Goal: Task Accomplishment & Management: Manage account settings

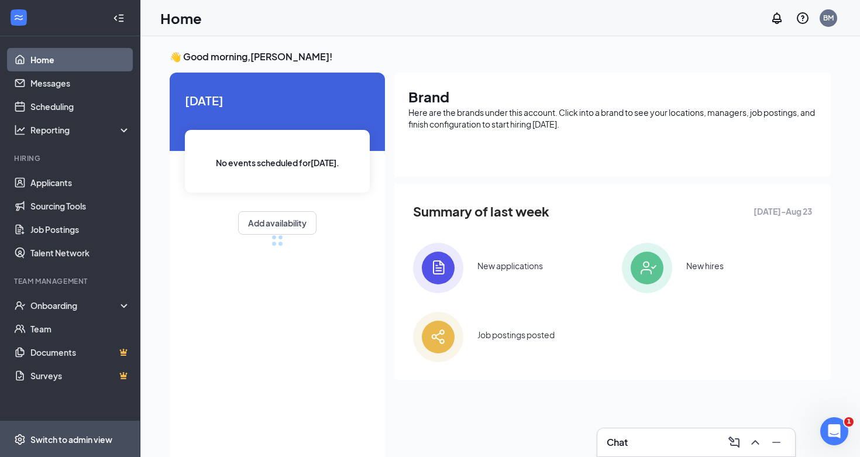
click at [84, 431] on span "Switch to admin view" at bounding box center [80, 439] width 100 height 36
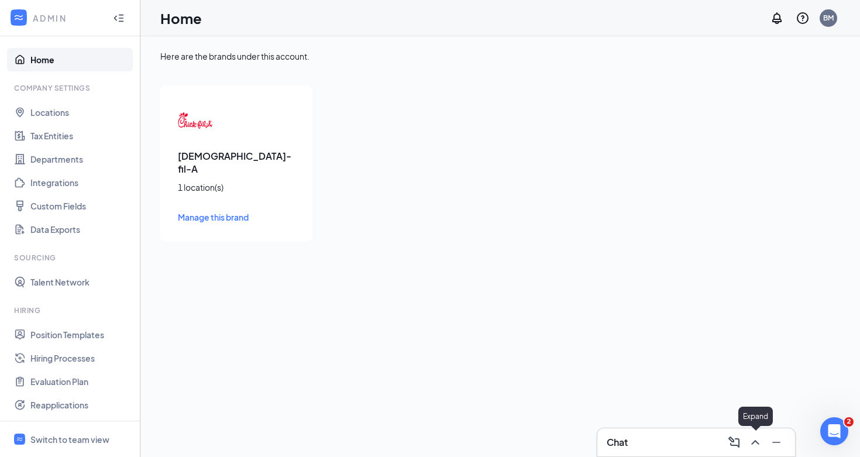
click at [755, 452] on div "Chat" at bounding box center [697, 442] width 198 height 28
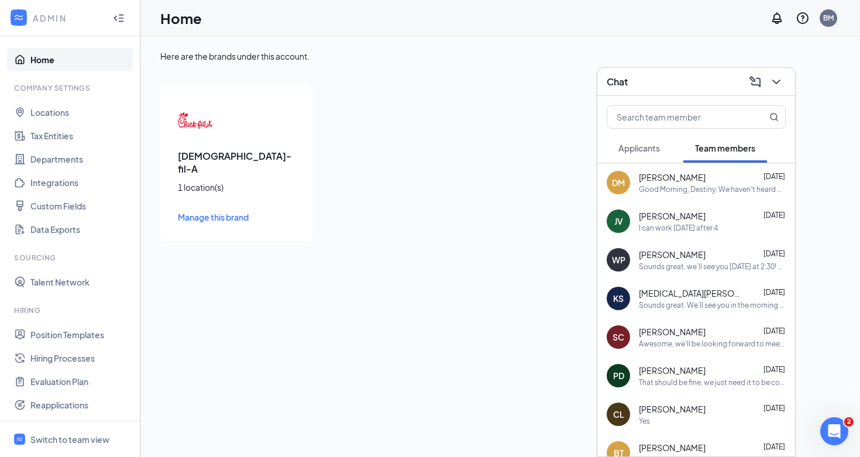
click at [646, 150] on span "Applicants" at bounding box center [640, 148] width 42 height 11
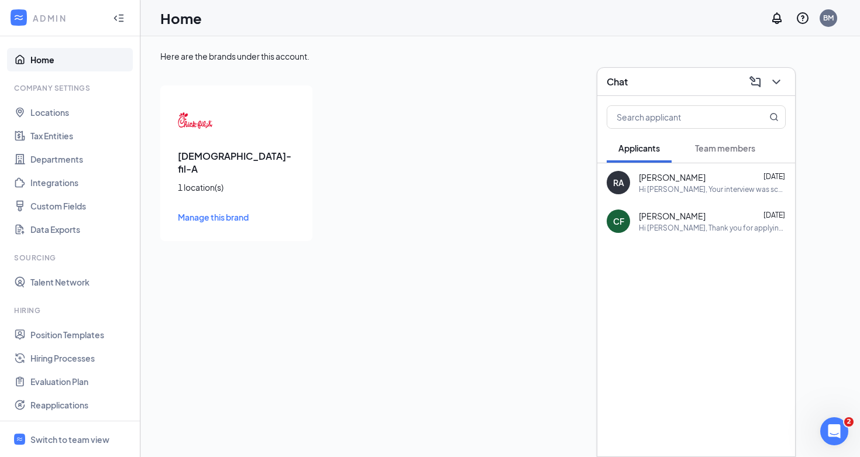
click at [580, 251] on div "Here are the brands under this account. Chick-fil-A 1 location(s) Manage this b…" at bounding box center [500, 246] width 720 height 421
click at [83, 337] on link "Position Templates" at bounding box center [80, 334] width 100 height 23
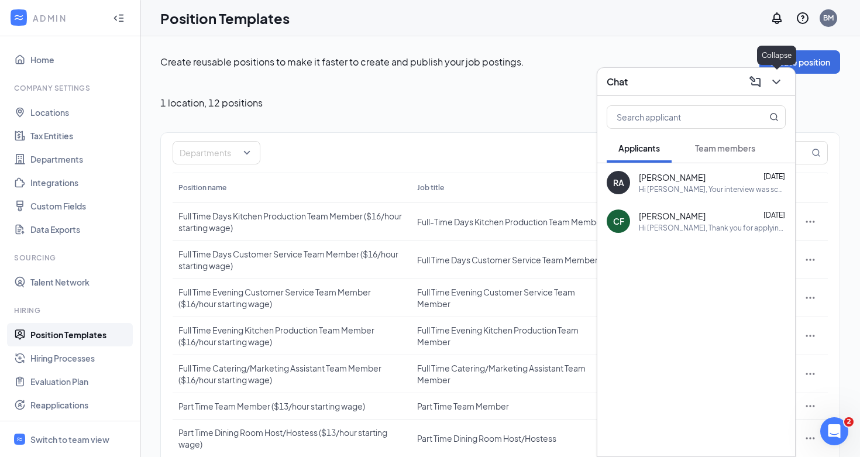
click at [778, 85] on icon "ChevronDown" at bounding box center [777, 82] width 14 height 14
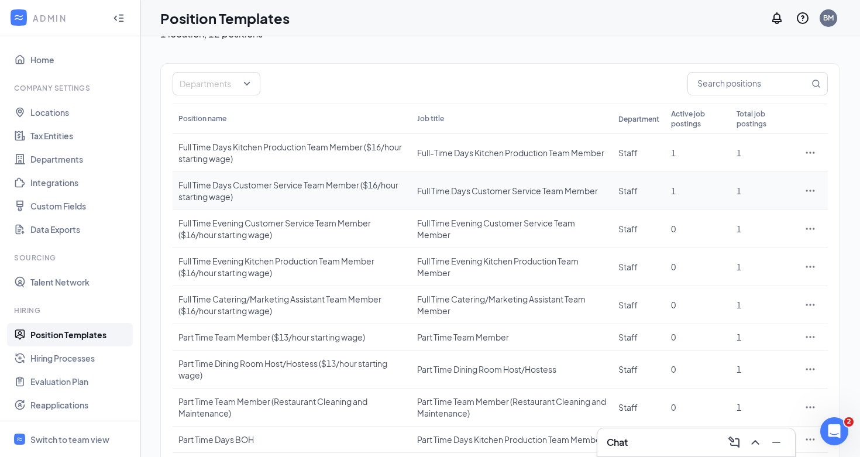
scroll to position [140, 0]
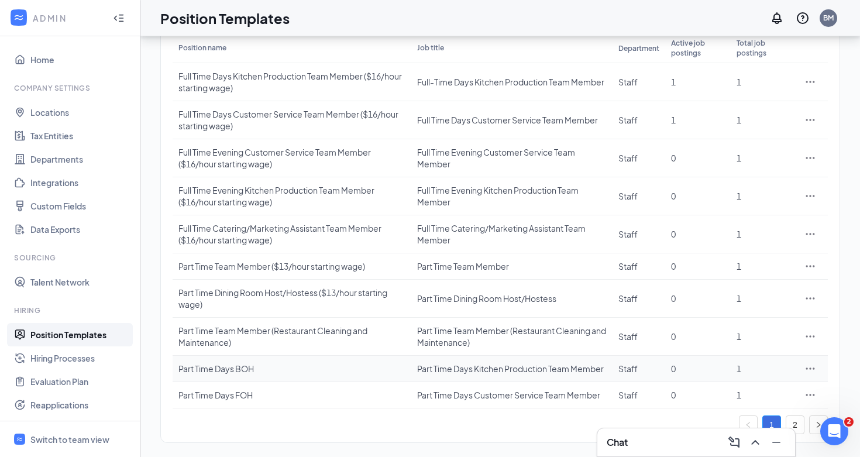
click at [310, 364] on div "Part Time Days BOH" at bounding box center [292, 369] width 227 height 12
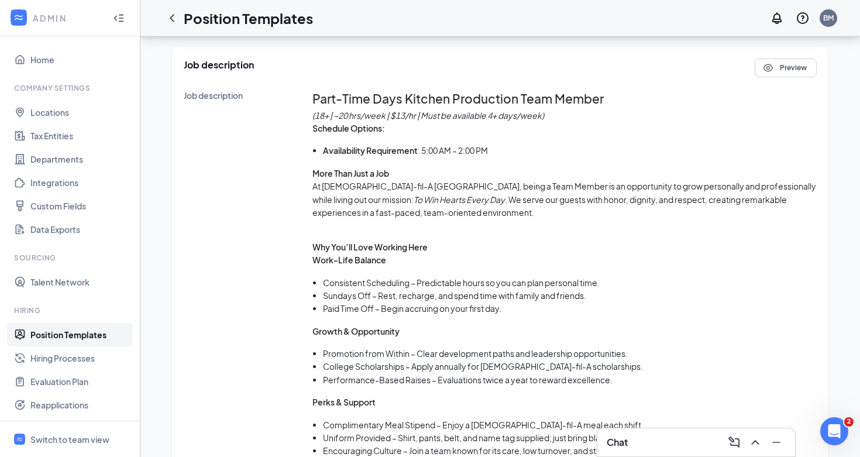
scroll to position [567, 0]
click at [829, 430] on icon "Open Intercom Messenger" at bounding box center [833, 429] width 19 height 19
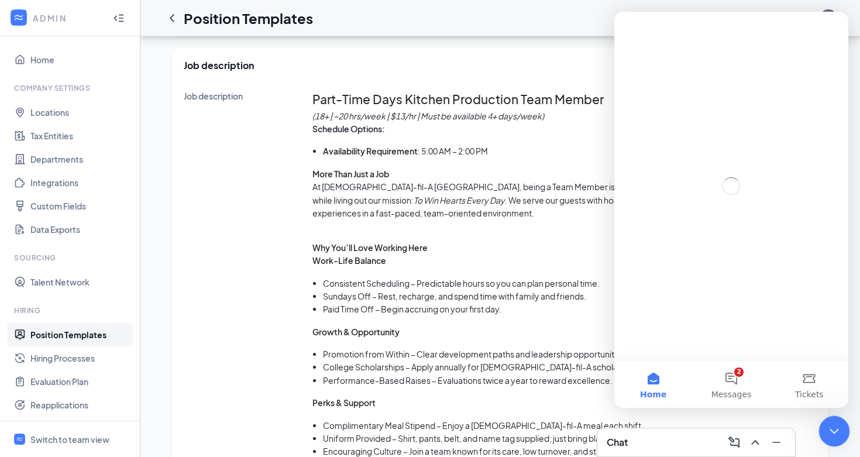
scroll to position [0, 0]
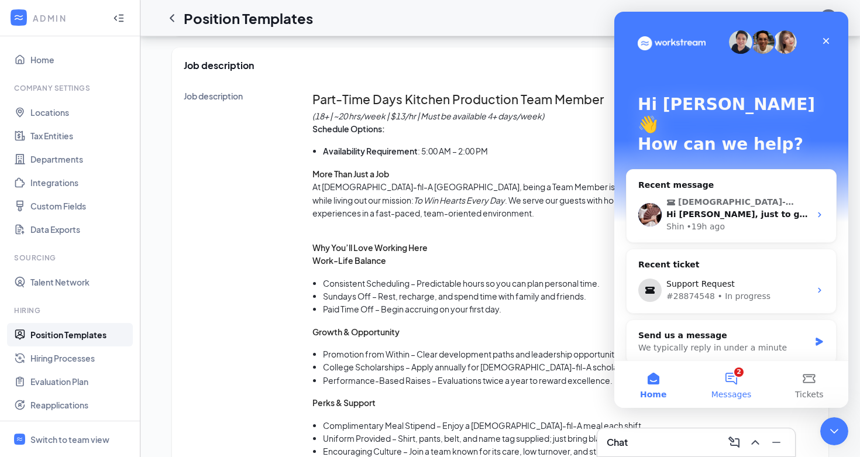
click at [746, 381] on button "2 Messages" at bounding box center [731, 384] width 78 height 47
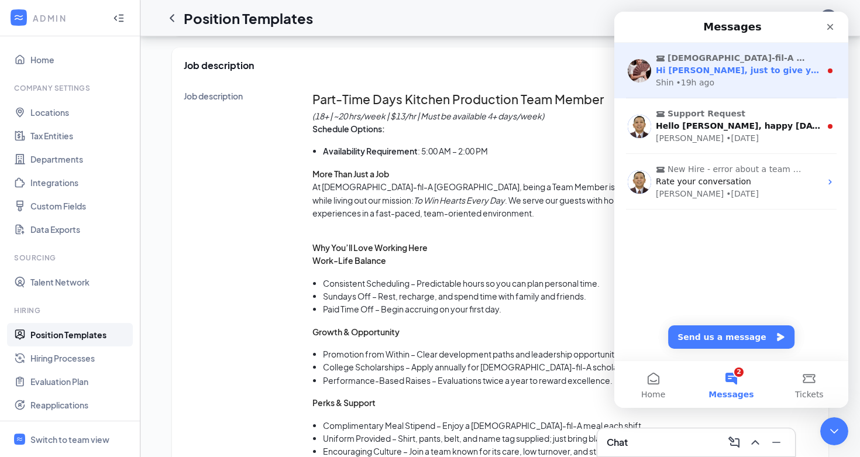
click at [773, 86] on div "Shin • 19h ago" at bounding box center [738, 83] width 165 height 12
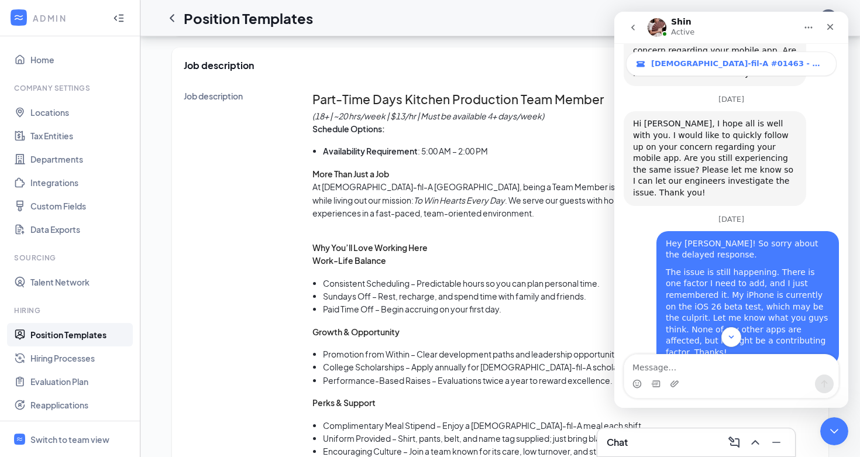
scroll to position [2090, 0]
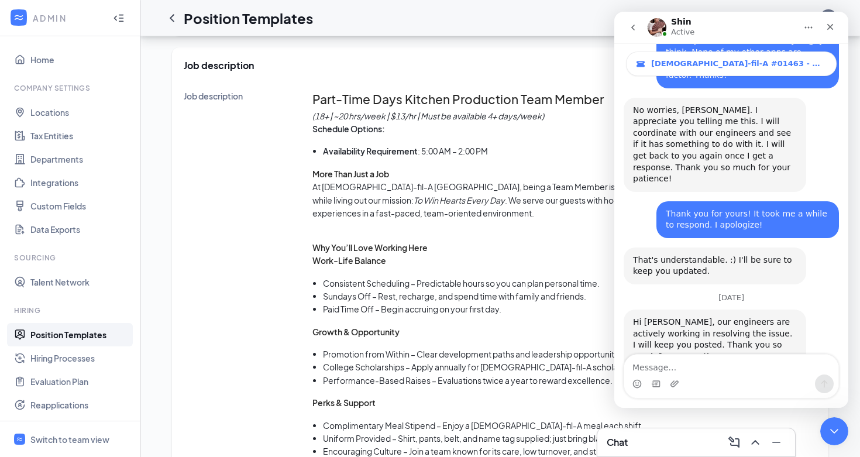
click at [694, 366] on textarea "Message…" at bounding box center [732, 365] width 214 height 20
type textarea "Thank you, shin!"
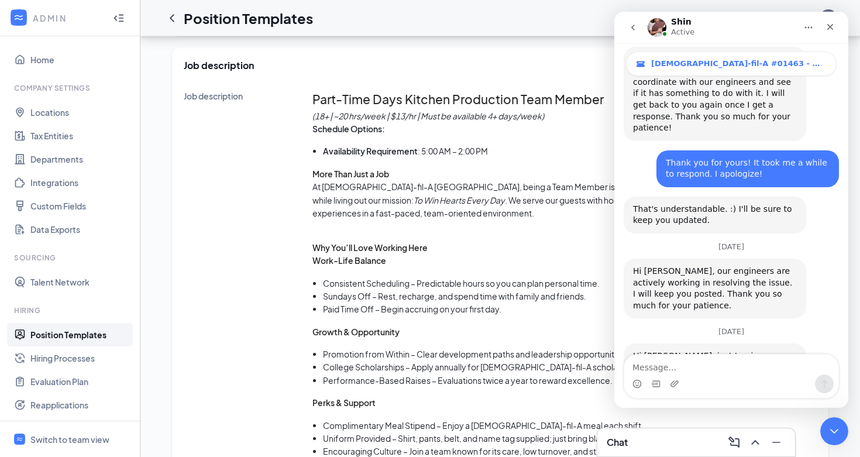
click at [634, 32] on button "go back" at bounding box center [633, 27] width 22 height 22
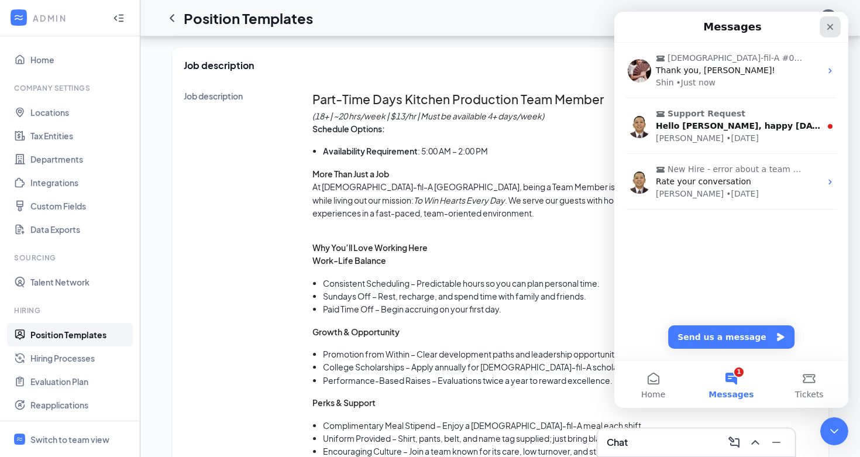
click at [829, 29] on icon "Close" at bounding box center [830, 26] width 9 height 9
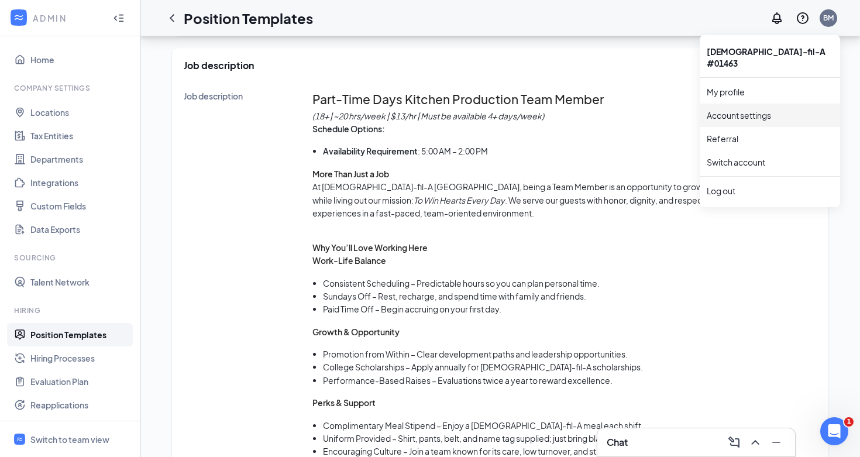
click at [643, 122] on p "Schedule Options:" at bounding box center [565, 128] width 505 height 13
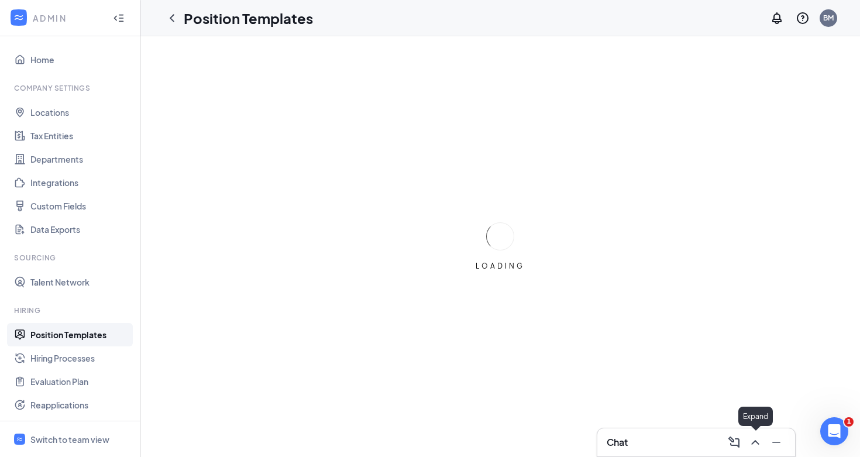
click at [752, 440] on icon "ChevronUp" at bounding box center [756, 443] width 14 height 14
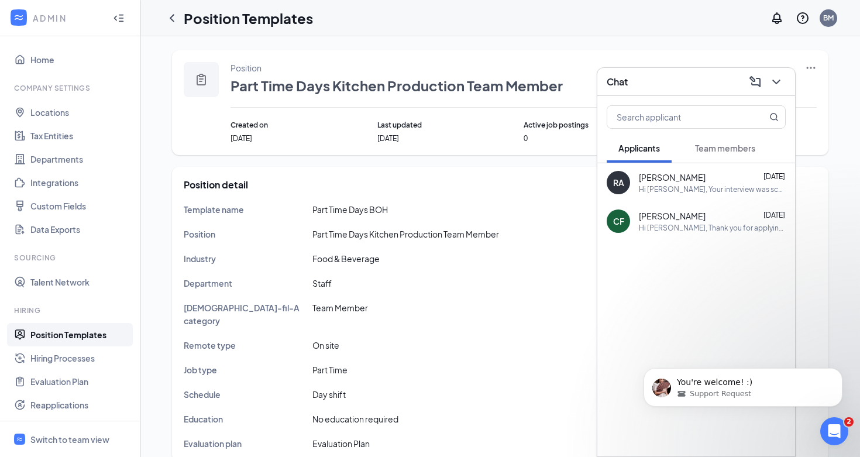
click at [661, 142] on button "Applicants" at bounding box center [639, 147] width 65 height 29
click at [719, 153] on span "Team members" at bounding box center [725, 148] width 60 height 11
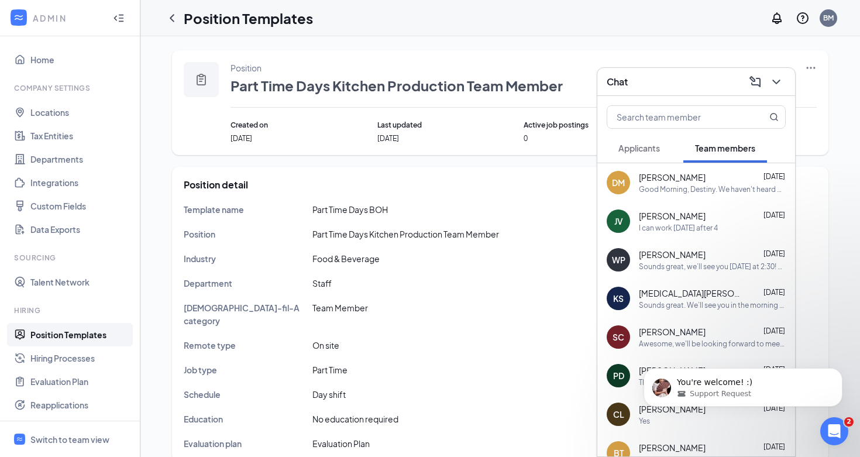
click at [646, 143] on span "Applicants" at bounding box center [640, 148] width 42 height 11
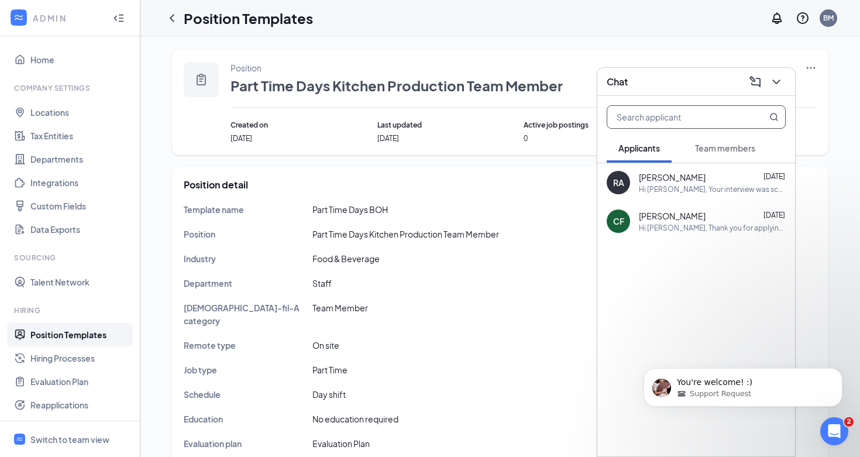
click at [657, 116] on input "text" at bounding box center [677, 117] width 139 height 22
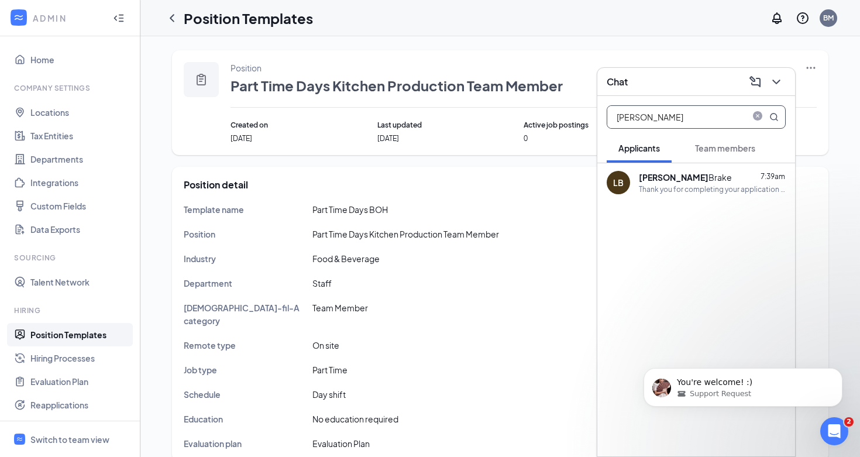
type input "[PERSON_NAME]"
click at [729, 178] on div "[PERSON_NAME] 7:39am" at bounding box center [712, 178] width 147 height 12
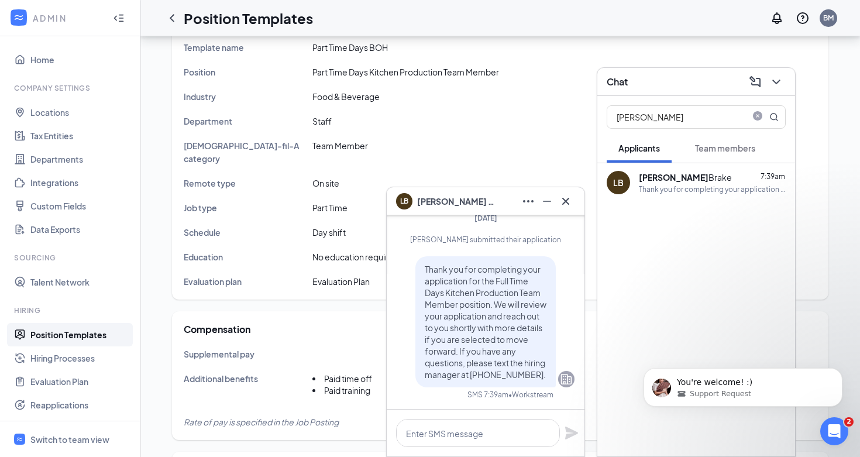
click at [563, 200] on icon "Cross" at bounding box center [566, 201] width 14 height 14
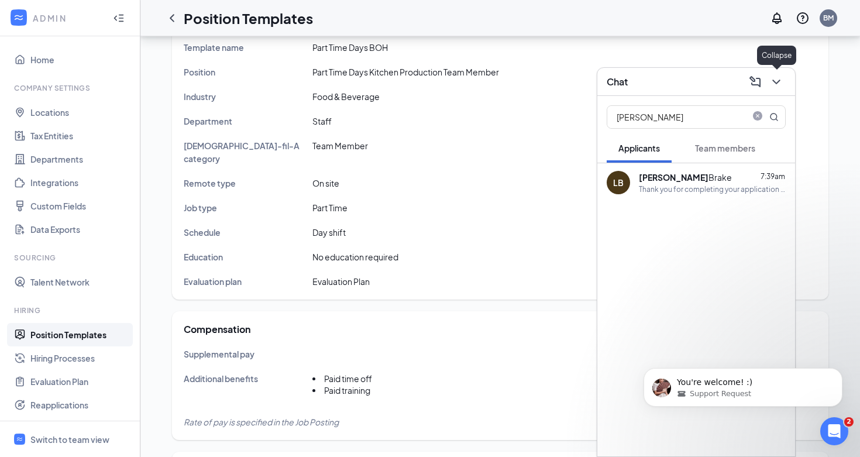
click at [780, 77] on icon "ChevronDown" at bounding box center [777, 82] width 14 height 14
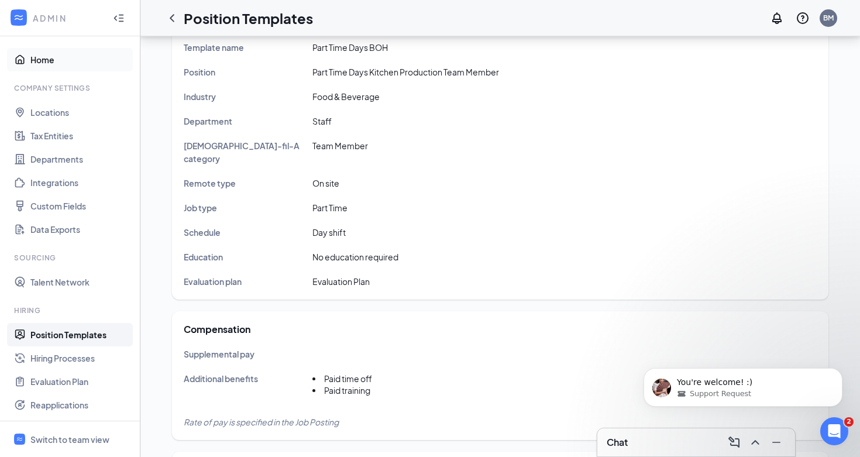
click at [68, 61] on link "Home" at bounding box center [80, 59] width 100 height 23
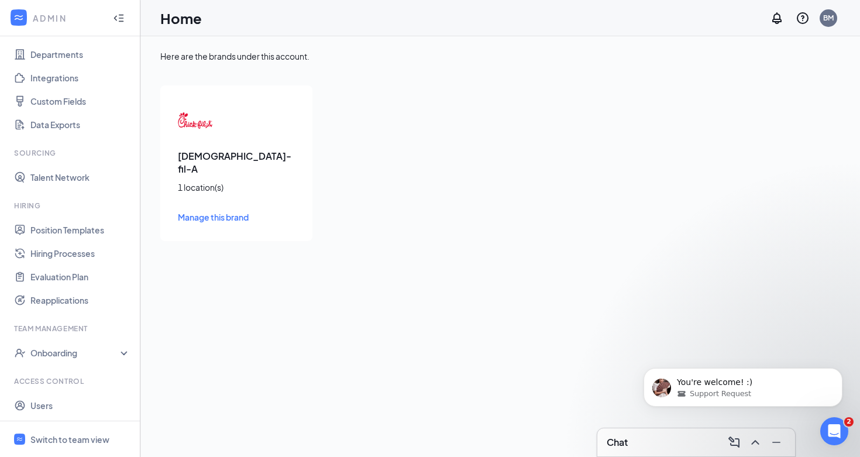
scroll to position [129, 0]
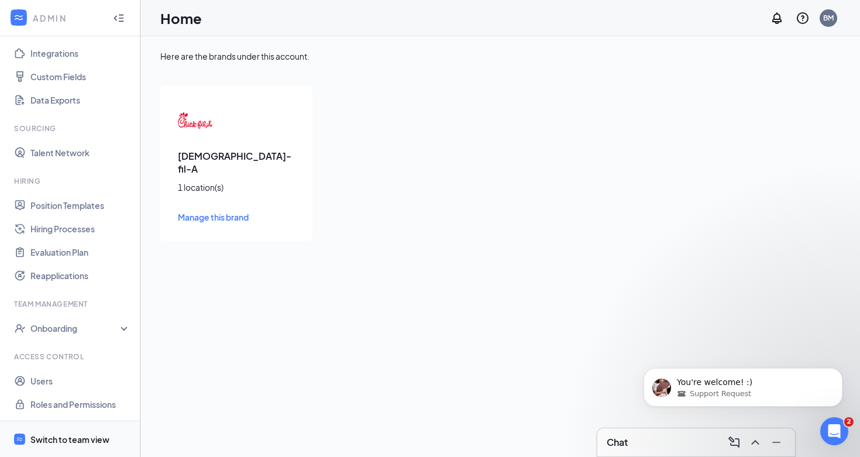
click at [83, 438] on div "Switch to team view" at bounding box center [69, 440] width 79 height 12
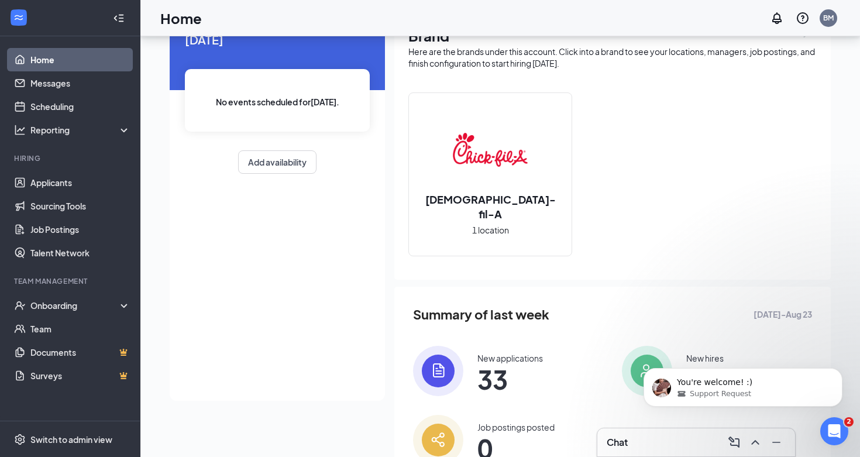
scroll to position [114, 0]
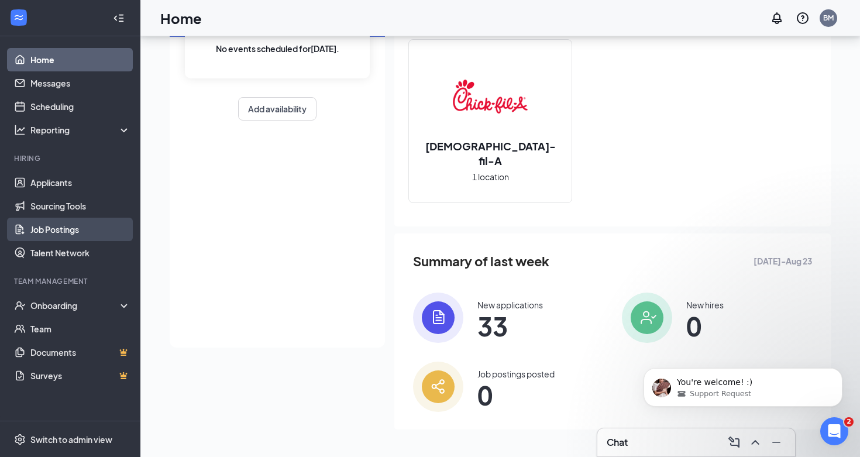
click at [90, 227] on link "Job Postings" at bounding box center [80, 229] width 100 height 23
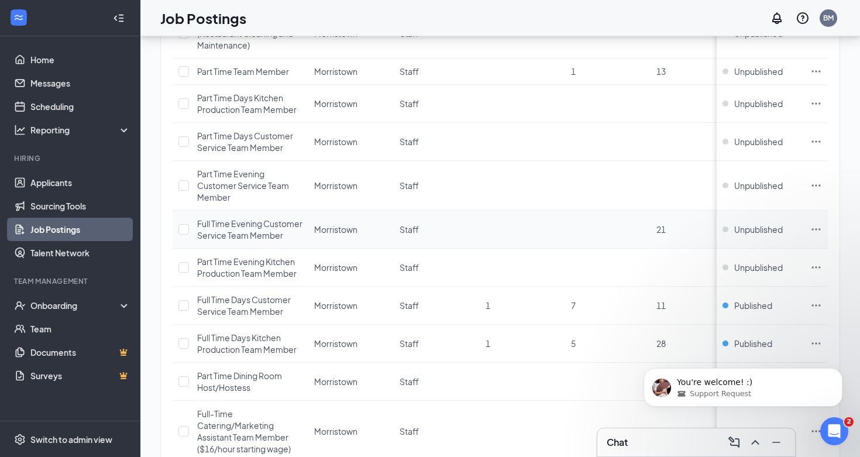
scroll to position [192, 0]
click at [283, 71] on span "Part Time Team Member" at bounding box center [243, 73] width 92 height 11
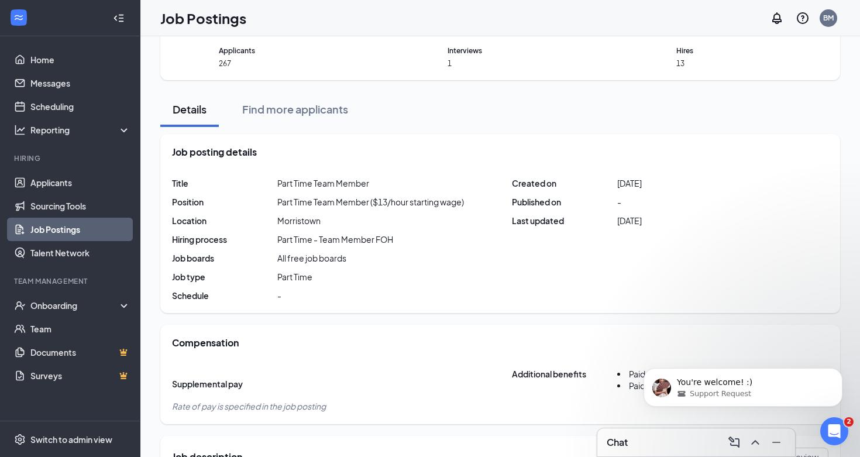
scroll to position [19, 0]
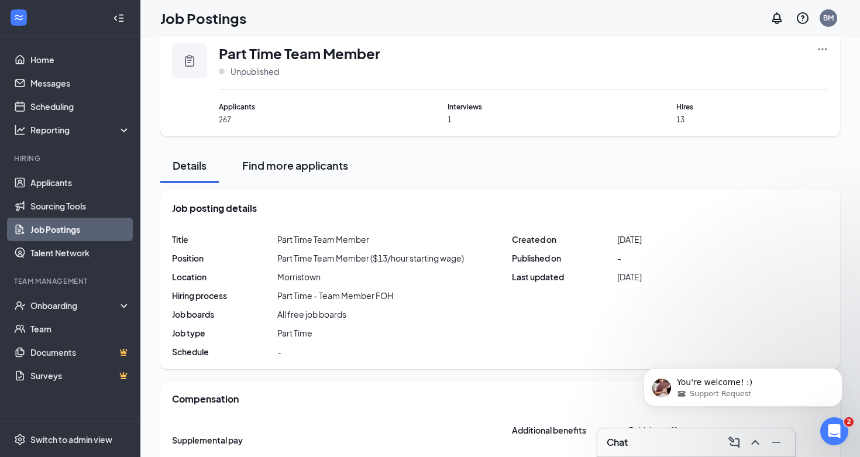
click at [292, 169] on div "Find more applicants" at bounding box center [295, 165] width 106 height 15
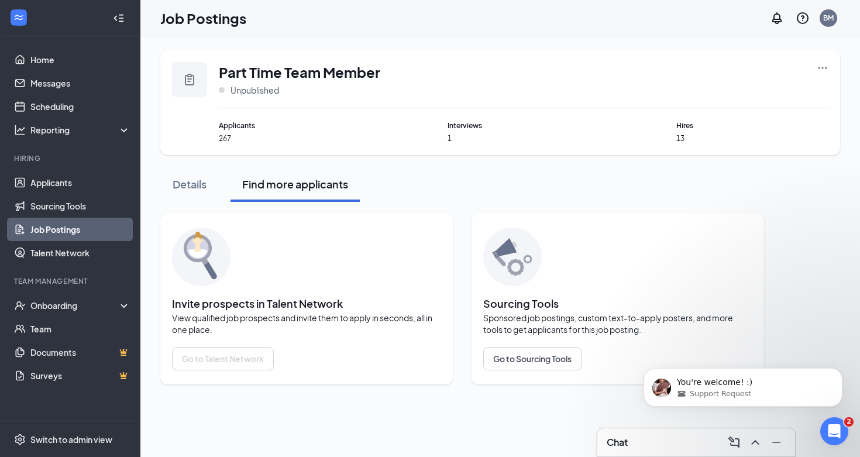
scroll to position [0, 0]
click at [193, 177] on div "Details" at bounding box center [189, 184] width 35 height 15
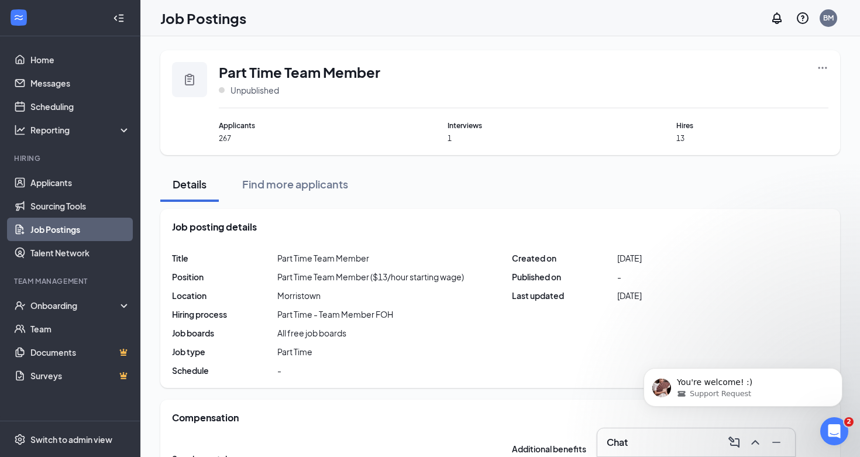
click at [685, 130] on span "Hires" at bounding box center [753, 125] width 153 height 11
click at [81, 228] on link "Job Postings" at bounding box center [80, 229] width 100 height 23
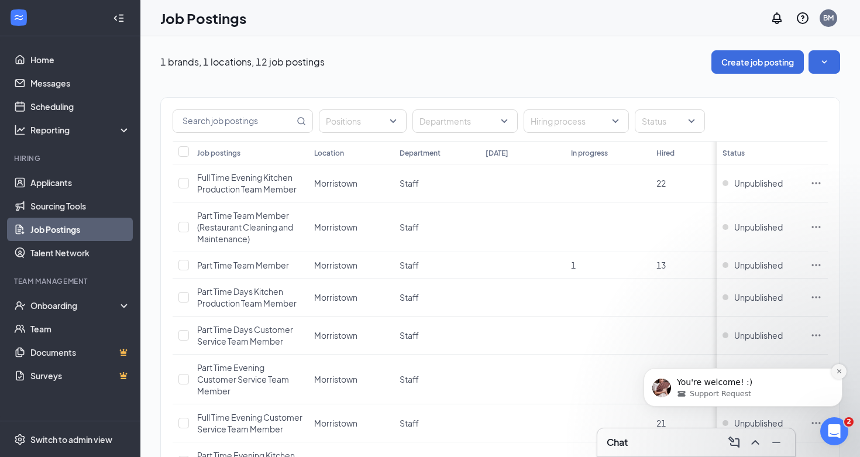
click at [842, 375] on button "Dismiss notification" at bounding box center [839, 371] width 15 height 15
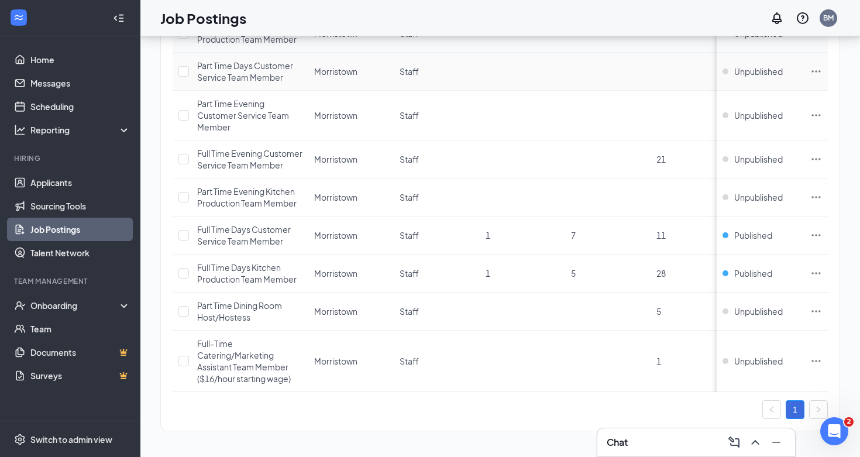
scroll to position [275, 0]
click at [850, 364] on div "1 brands, 1 locations, 12 job postings Create job posting Positions Departments…" at bounding box center [500, 114] width 720 height 685
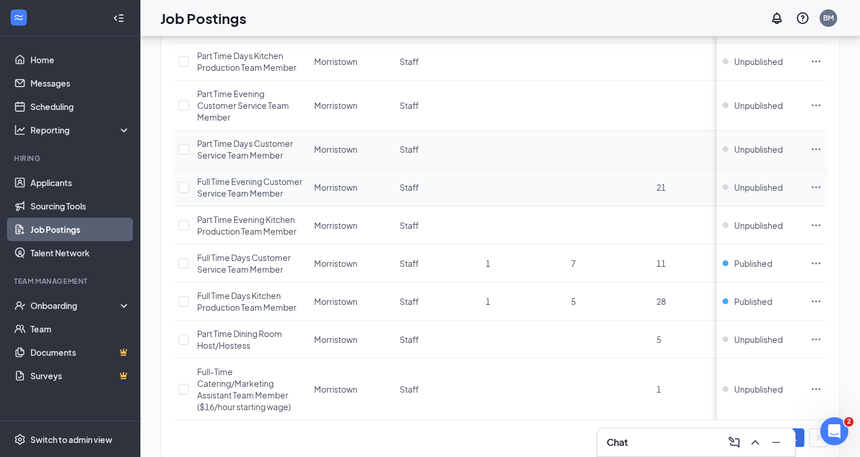
scroll to position [238, 0]
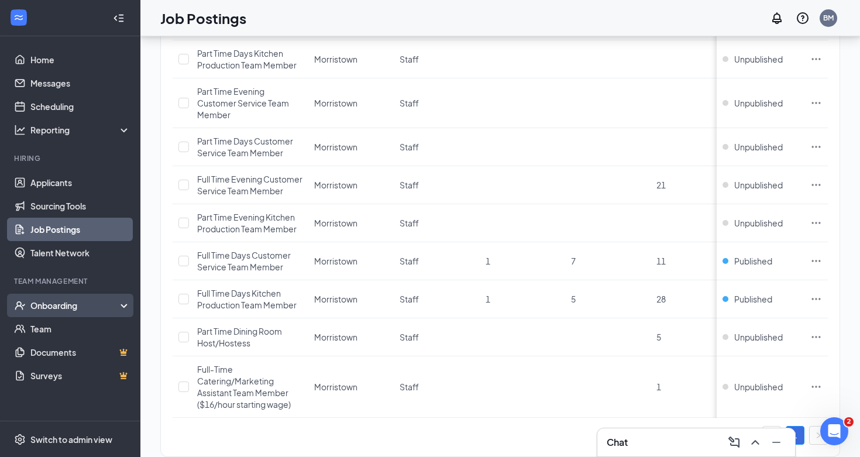
click at [74, 304] on div "Onboarding" at bounding box center [75, 306] width 90 height 12
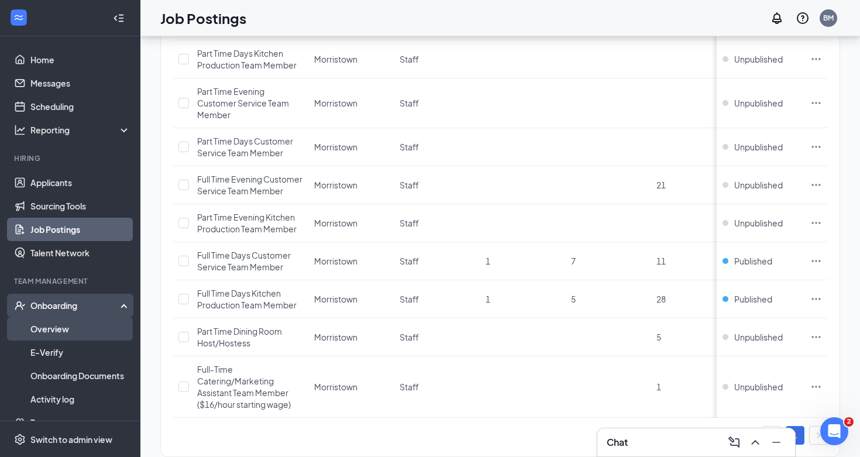
click at [78, 329] on link "Overview" at bounding box center [80, 328] width 100 height 23
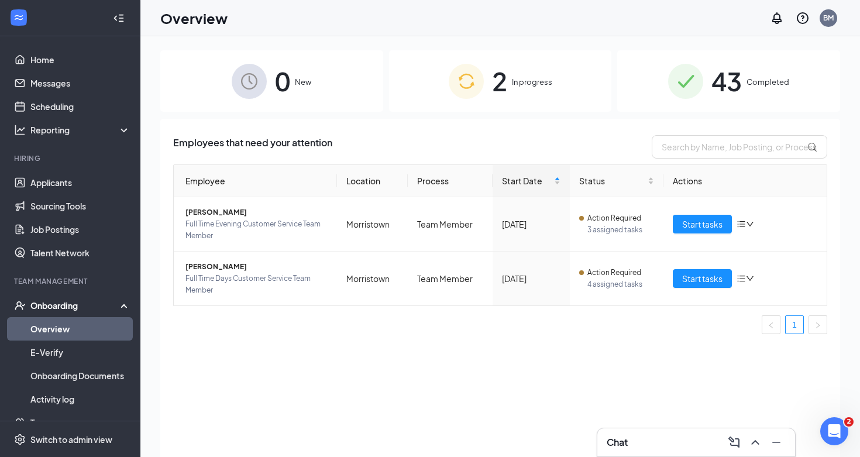
click at [548, 72] on div "2 In progress" at bounding box center [500, 80] width 223 height 61
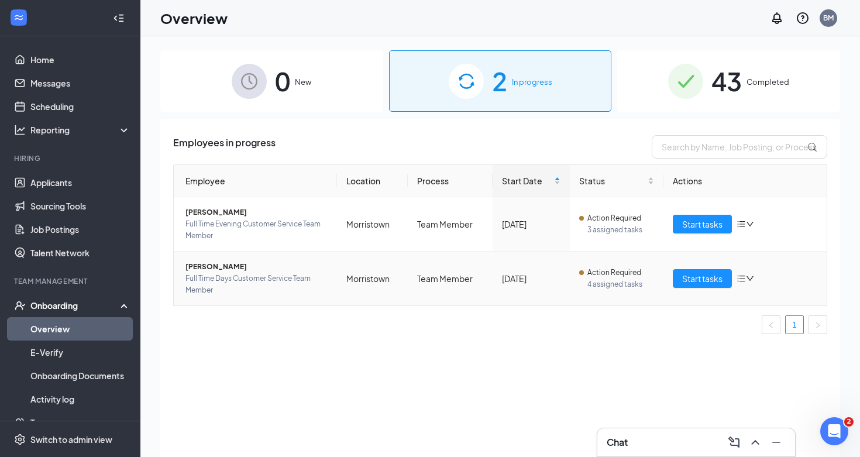
click at [750, 279] on icon "down" at bounding box center [750, 278] width 7 height 5
click at [709, 356] on div "Remove from onboarding" at bounding box center [685, 355] width 126 height 12
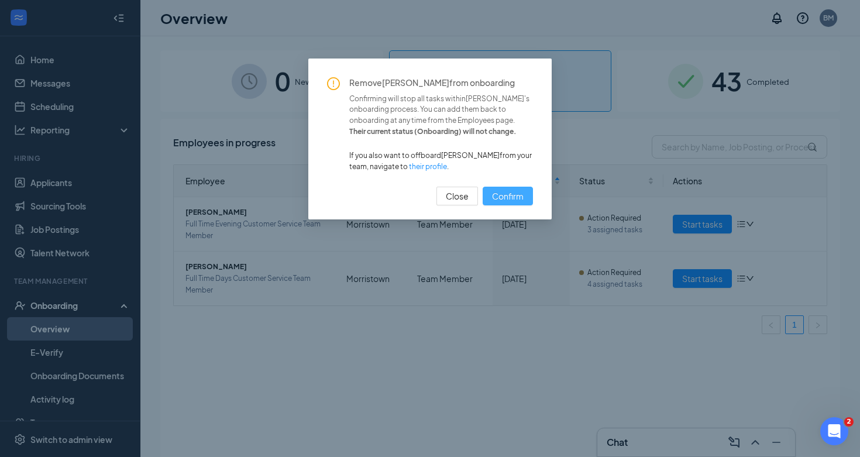
click at [510, 196] on span "Confirm" at bounding box center [508, 196] width 32 height 13
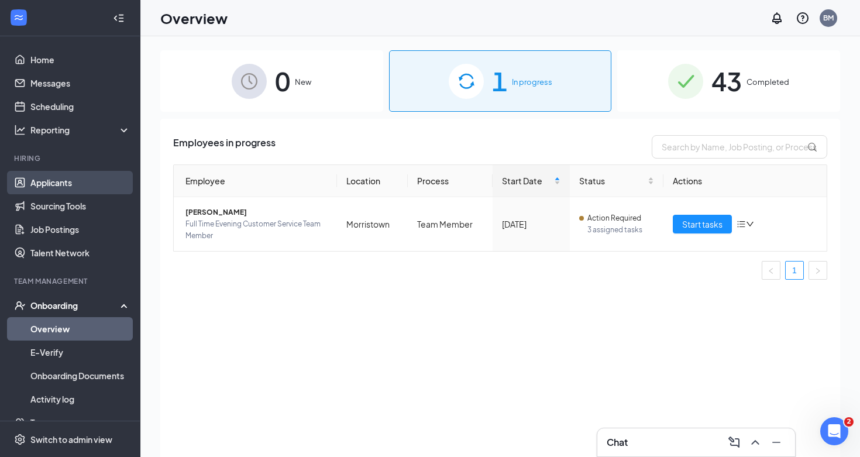
click at [93, 181] on link "Applicants" at bounding box center [80, 182] width 100 height 23
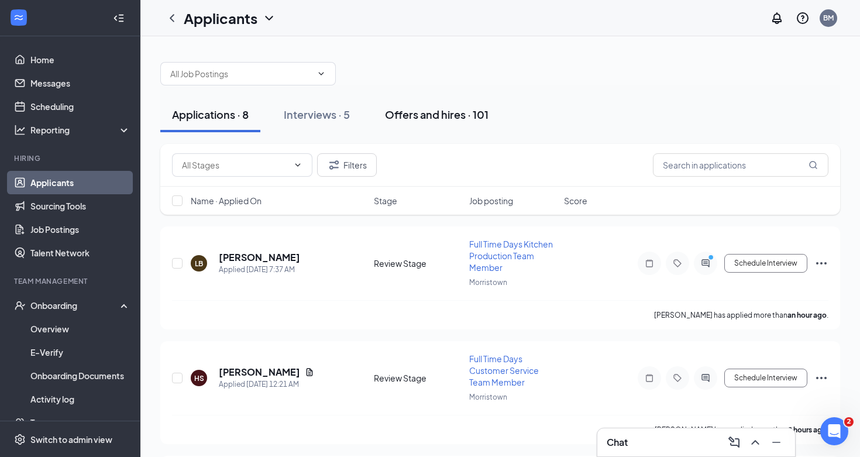
click at [433, 119] on div "Offers and hires · 101" at bounding box center [437, 114] width 104 height 15
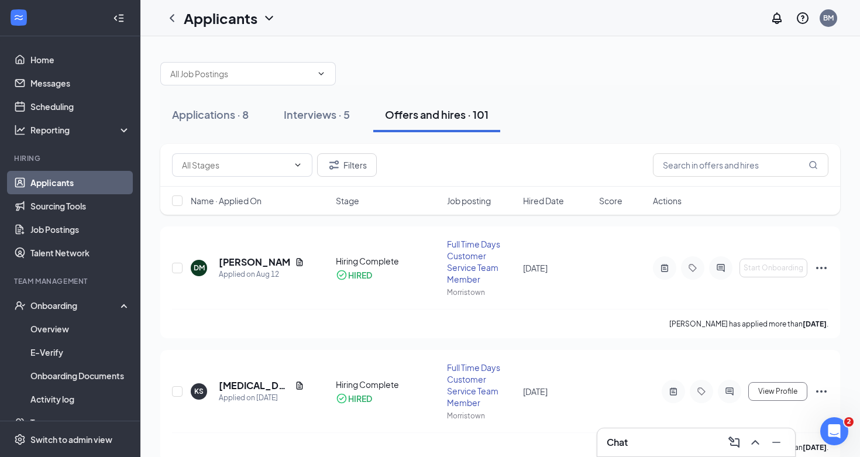
scroll to position [12, 0]
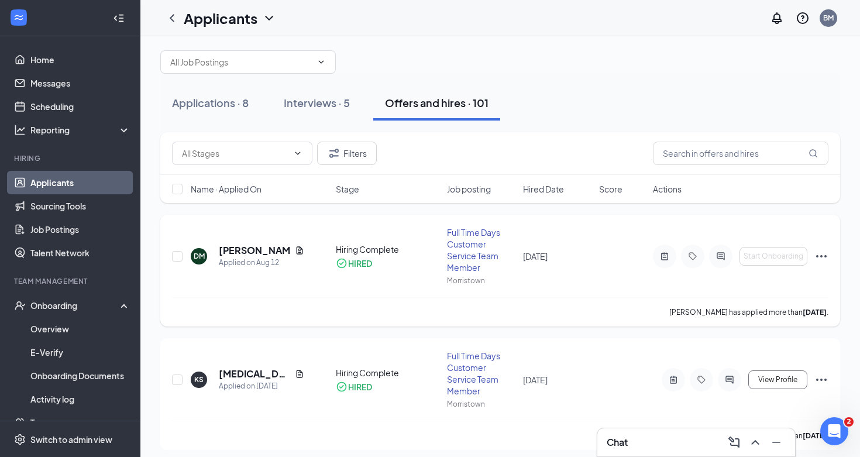
click at [817, 256] on icon "Ellipses" at bounding box center [822, 256] width 11 height 2
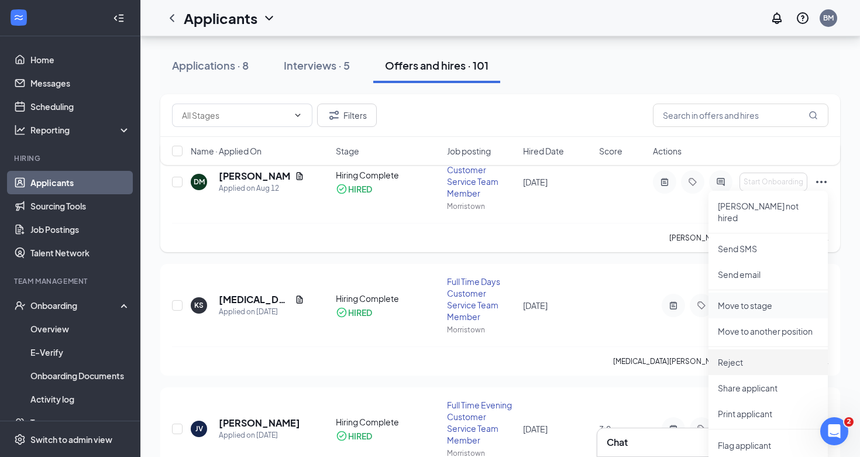
scroll to position [117, 0]
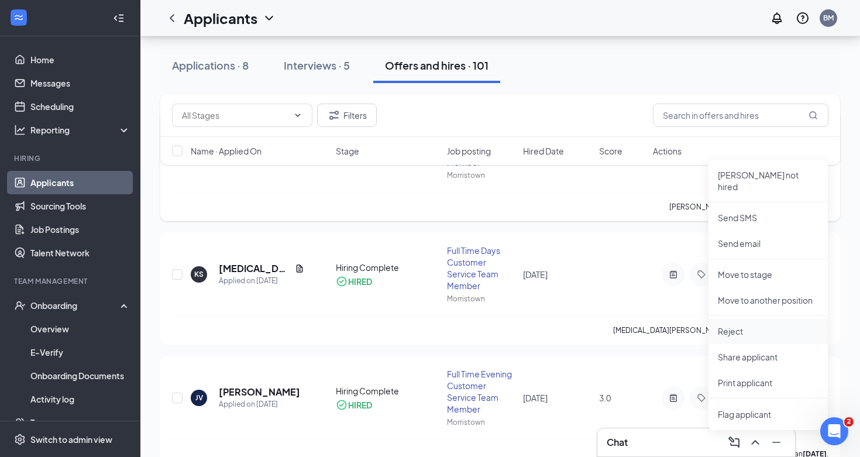
click at [759, 325] on p "Reject" at bounding box center [768, 331] width 101 height 12
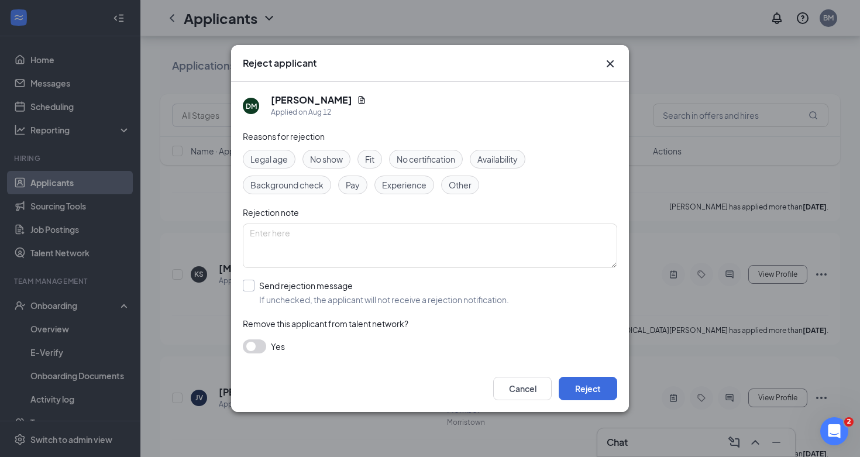
click at [289, 287] on input "Send rejection message If unchecked, the applicant will not receive a rejection…" at bounding box center [376, 293] width 266 height 26
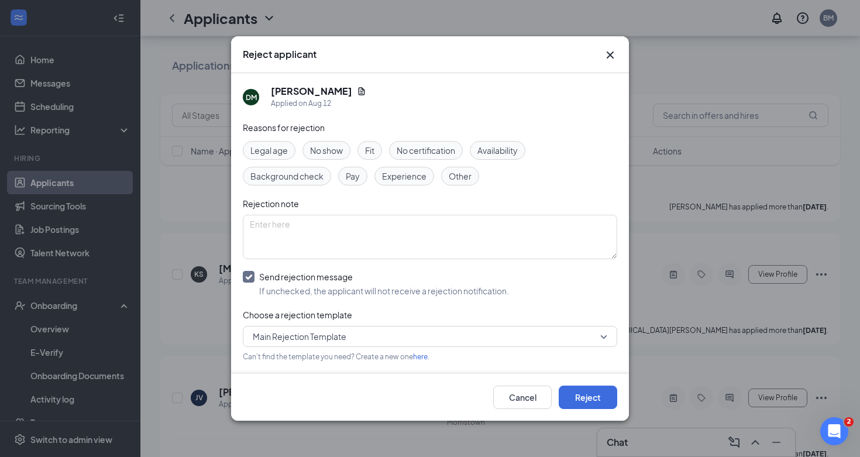
click at [316, 285] on input "Send rejection message If unchecked, the applicant will not receive a rejection…" at bounding box center [376, 284] width 266 height 26
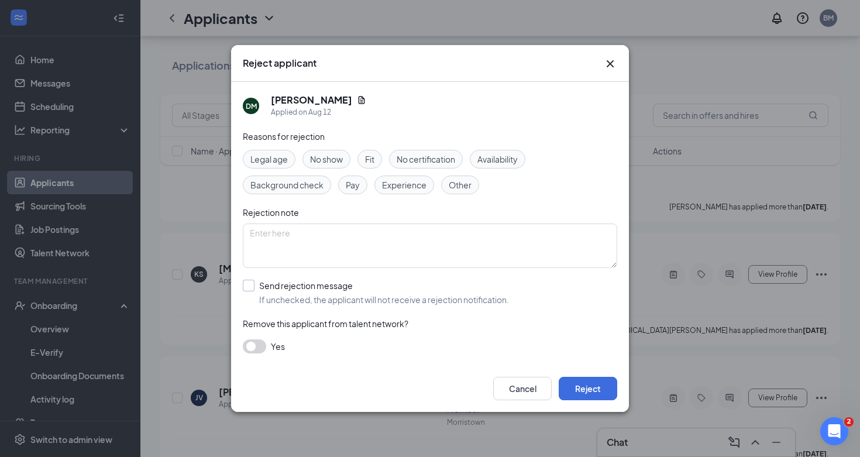
click at [327, 289] on input "Send rejection message If unchecked, the applicant will not receive a rejection…" at bounding box center [376, 293] width 266 height 26
checkbox input "true"
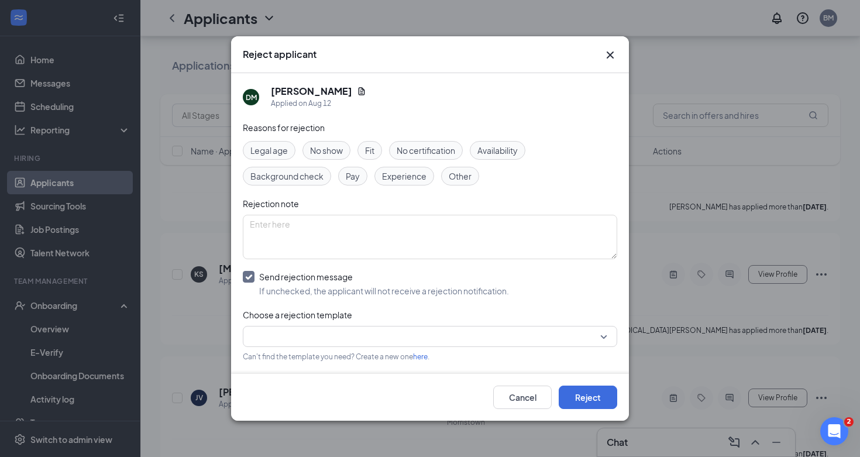
click at [457, 177] on span "Other" at bounding box center [460, 176] width 23 height 13
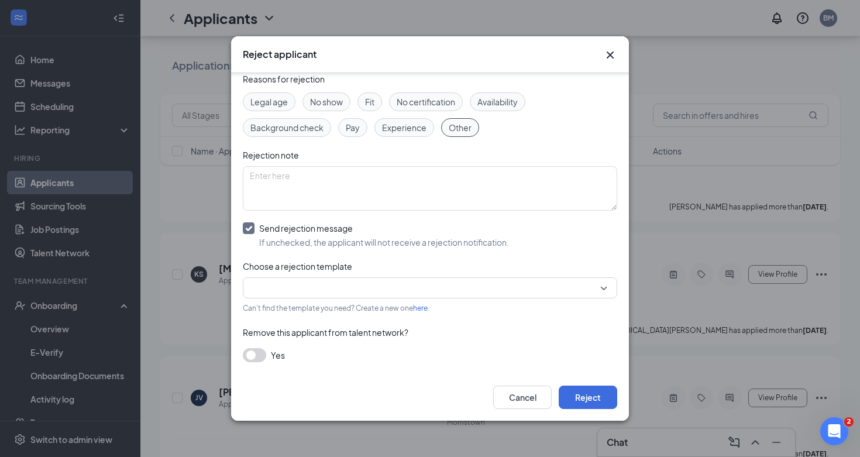
click at [358, 294] on input "search" at bounding box center [426, 288] width 352 height 20
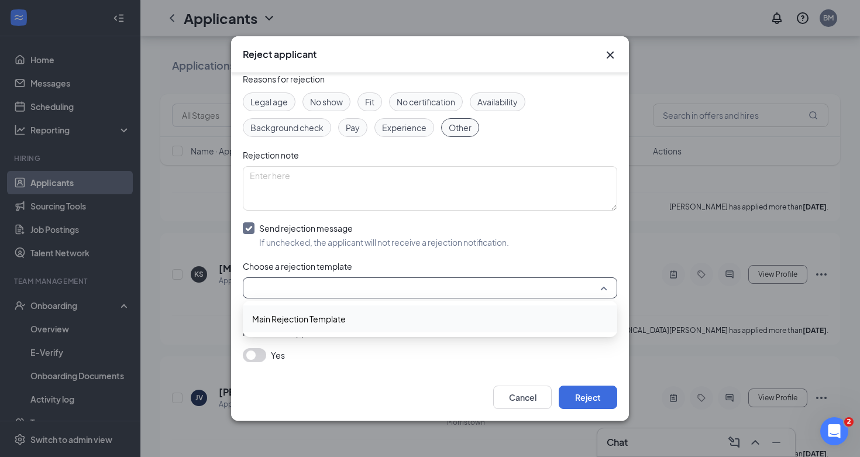
click at [359, 318] on span "Main Rejection Template" at bounding box center [430, 319] width 356 height 13
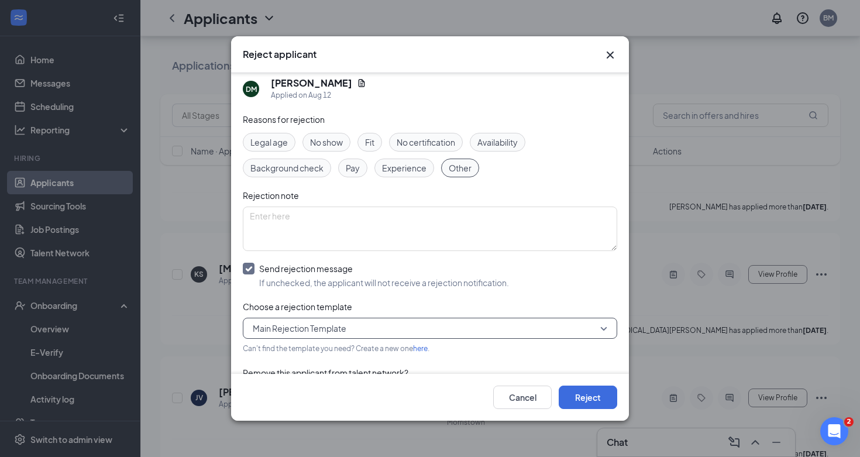
scroll to position [0, 0]
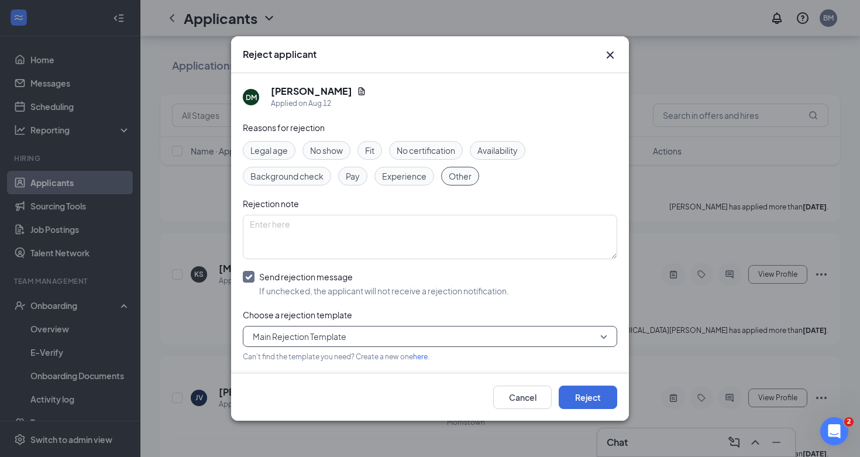
click at [457, 203] on div "Rejection note" at bounding box center [430, 203] width 375 height 13
click at [440, 234] on textarea at bounding box center [430, 237] width 375 height 44
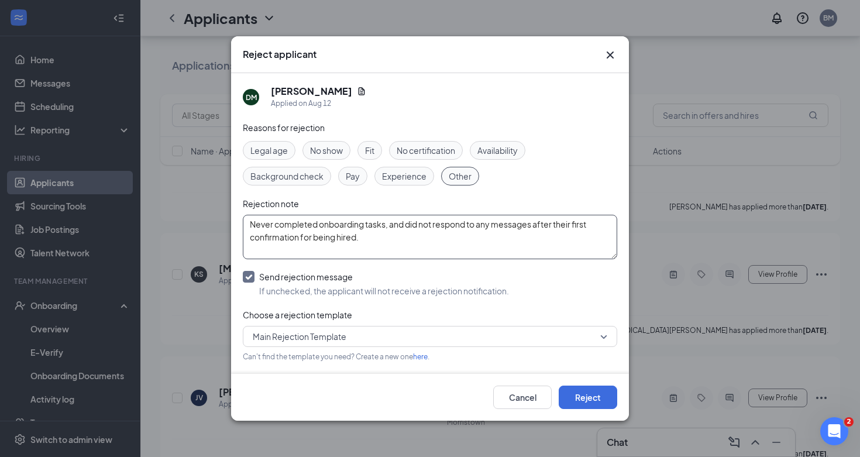
type textarea "Never completed onboarding tasks, and did not respond to any messages after the…"
click at [325, 153] on span "No show" at bounding box center [326, 150] width 33 height 13
click at [601, 397] on button "Reject" at bounding box center [588, 397] width 59 height 23
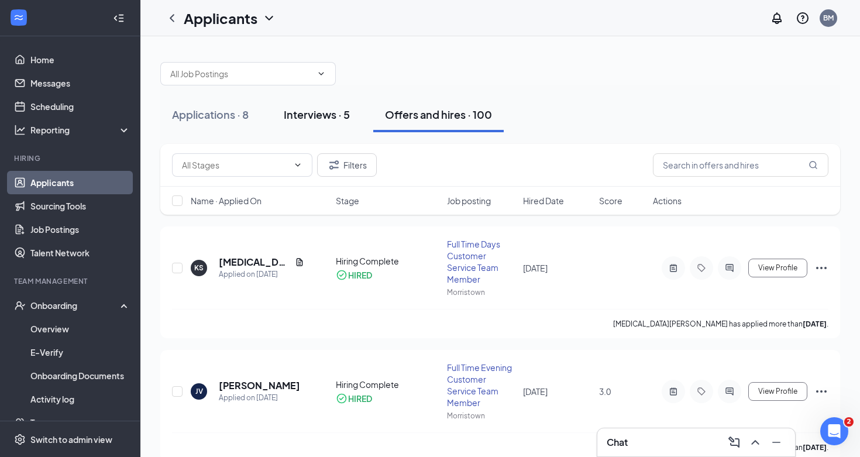
click at [296, 119] on div "Interviews · 5" at bounding box center [317, 114] width 66 height 15
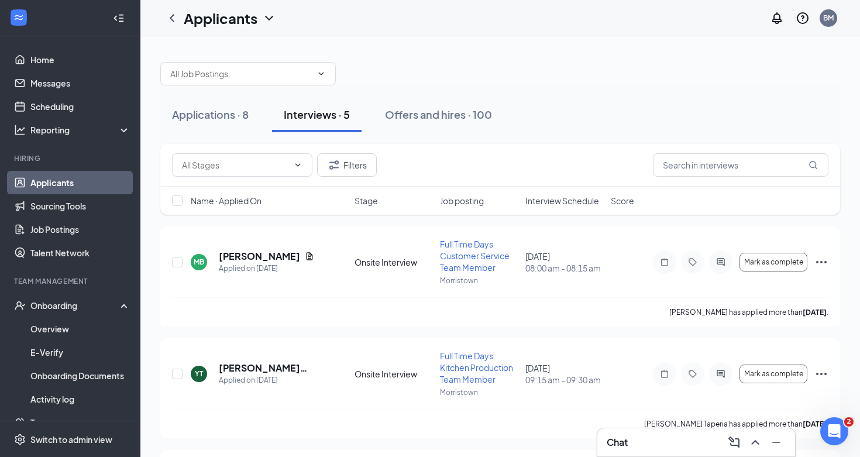
click at [569, 203] on span "Interview Schedule" at bounding box center [563, 201] width 74 height 12
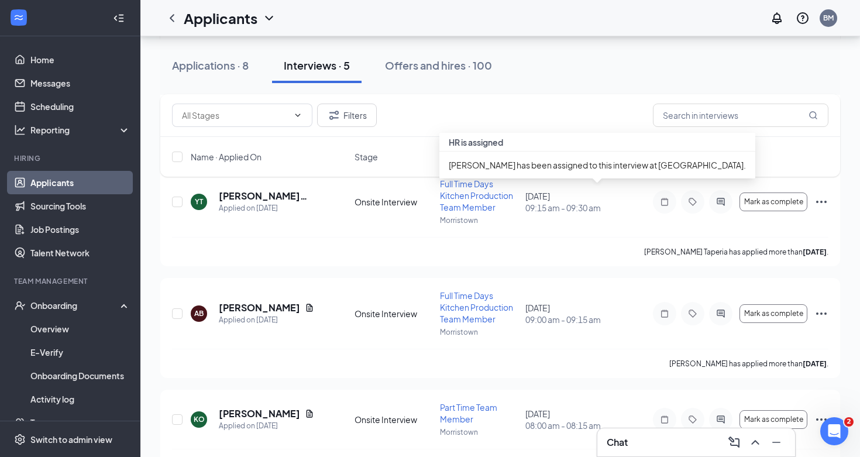
scroll to position [331, 0]
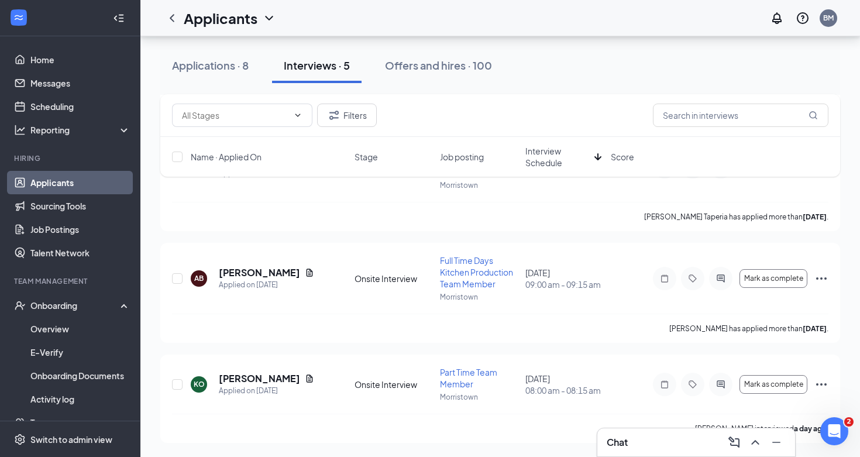
click at [495, 105] on div "Filters" at bounding box center [500, 115] width 657 height 23
click at [239, 59] on div "Applications · 8" at bounding box center [210, 65] width 77 height 15
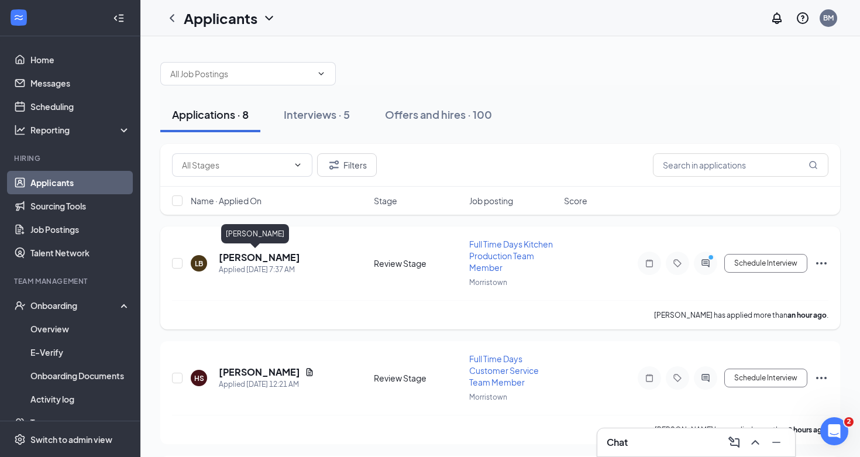
click at [253, 254] on h5 "[PERSON_NAME]" at bounding box center [259, 257] width 81 height 13
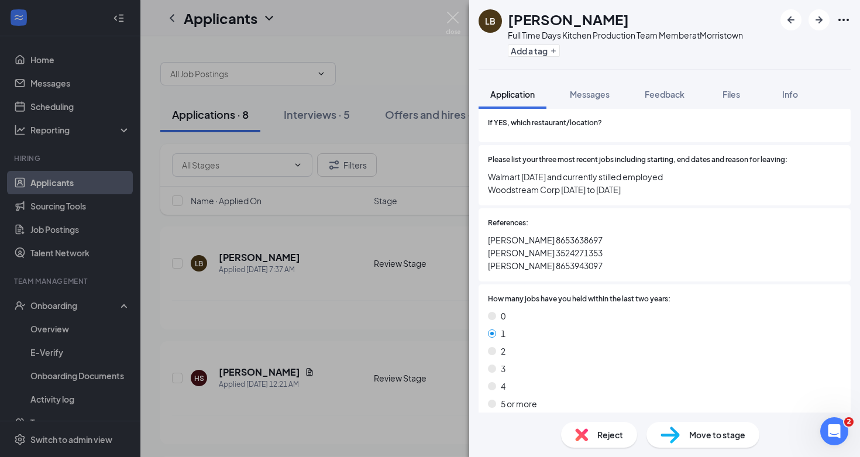
scroll to position [358, 0]
